Goal: Information Seeking & Learning: Learn about a topic

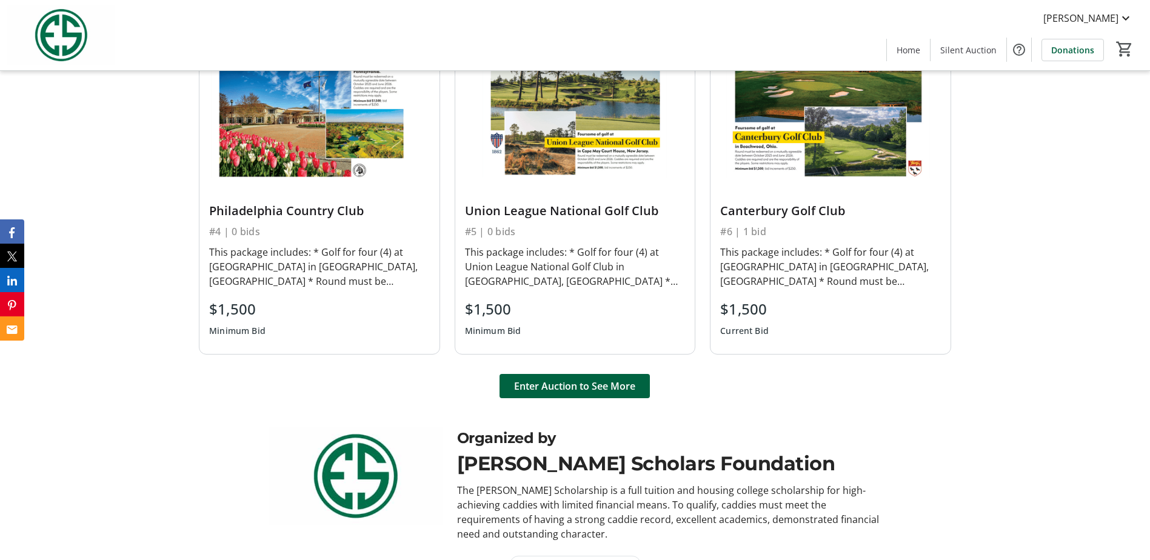
scroll to position [909, 0]
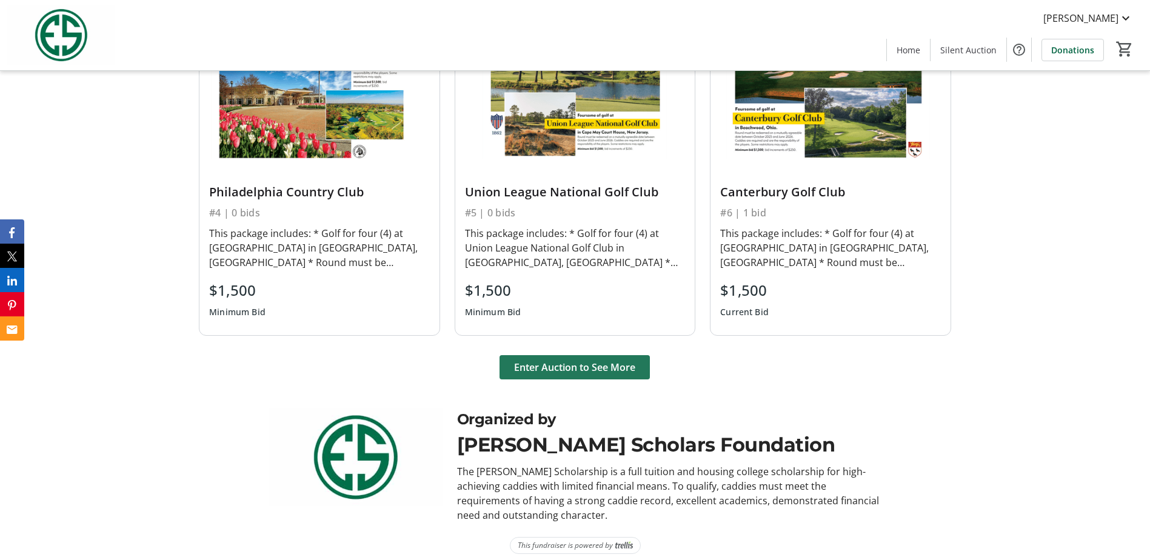
click at [574, 373] on span "Enter Auction to See More" at bounding box center [574, 367] width 121 height 15
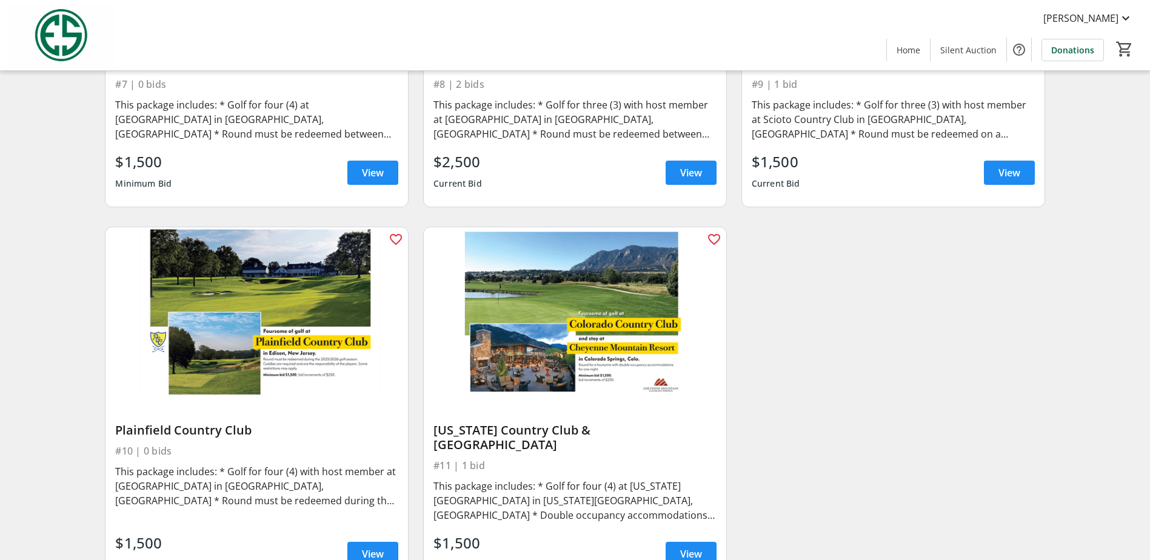
scroll to position [1022, 0]
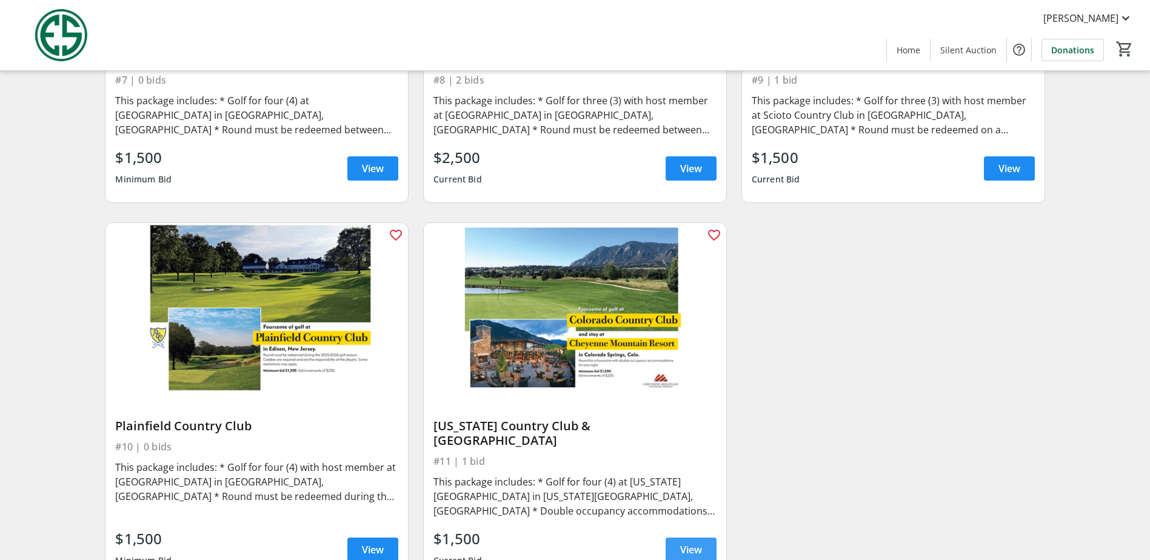
click at [677, 549] on span at bounding box center [691, 549] width 51 height 29
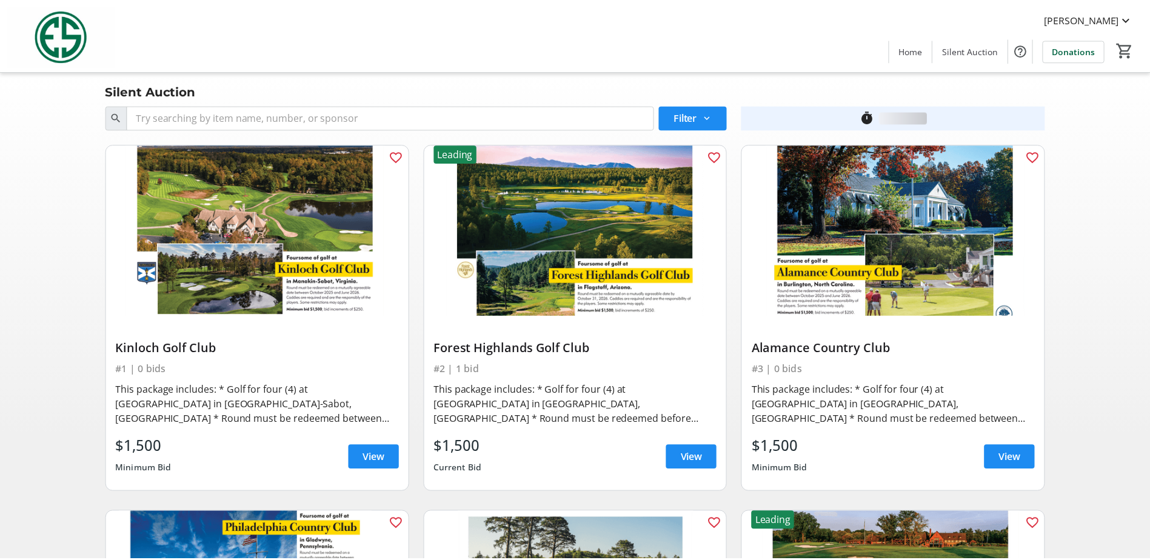
scroll to position [1022, 0]
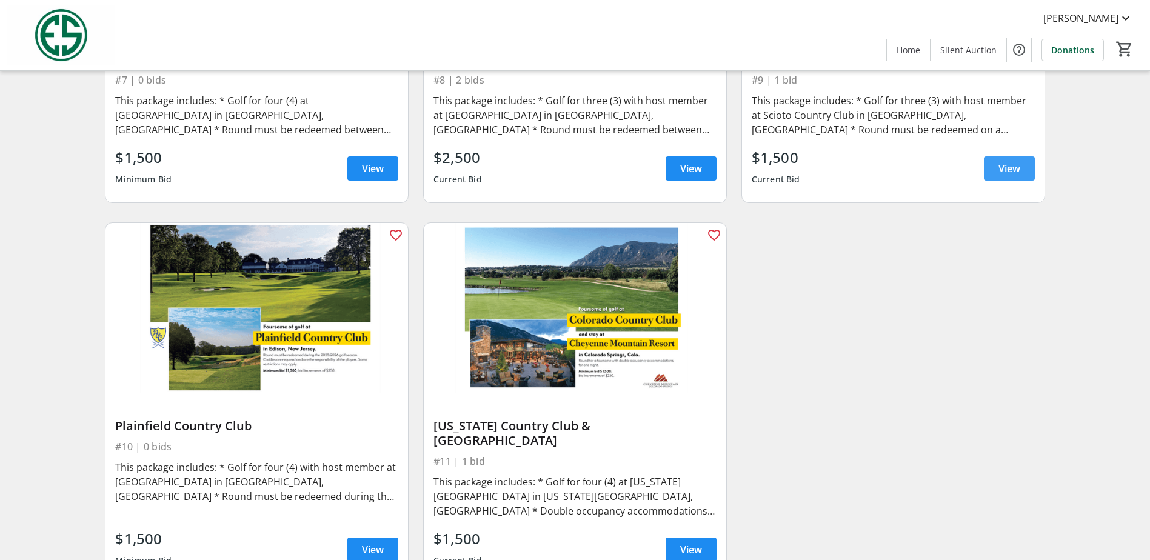
click at [1005, 163] on span "View" at bounding box center [1009, 168] width 22 height 15
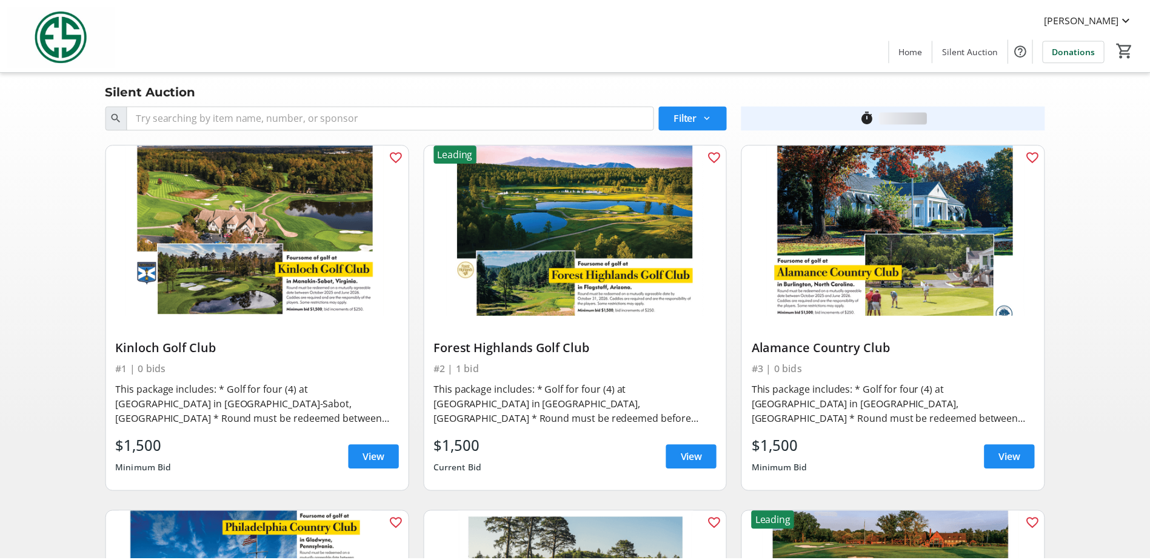
scroll to position [1022, 0]
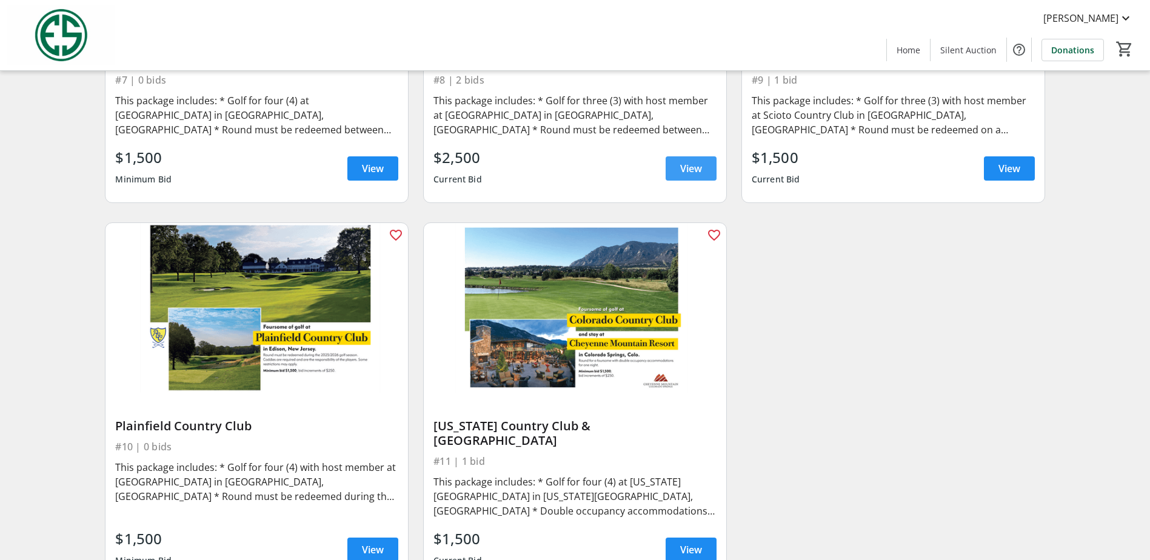
click at [687, 168] on span "View" at bounding box center [691, 168] width 22 height 15
